Goal: Information Seeking & Learning: Learn about a topic

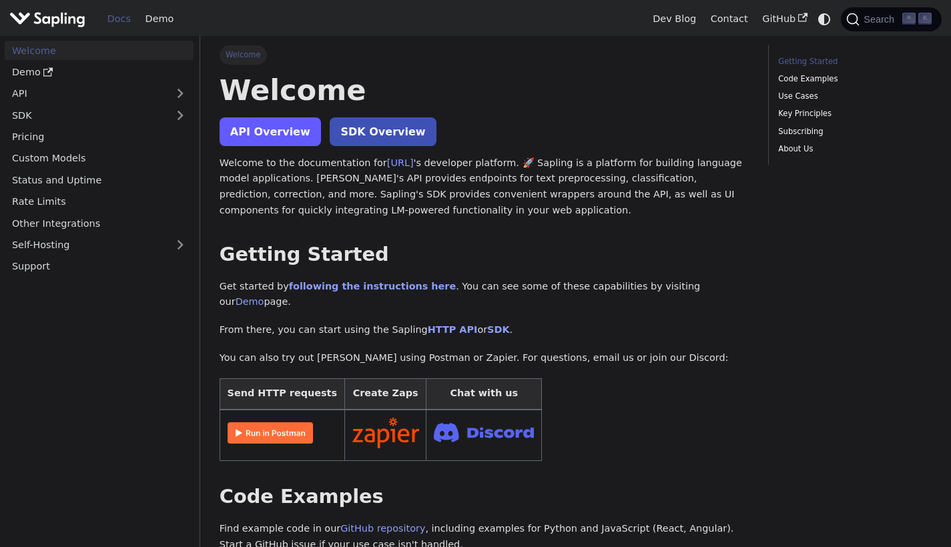
click at [262, 123] on link "API Overview" at bounding box center [270, 131] width 101 height 29
